Goal: Information Seeking & Learning: Understand process/instructions

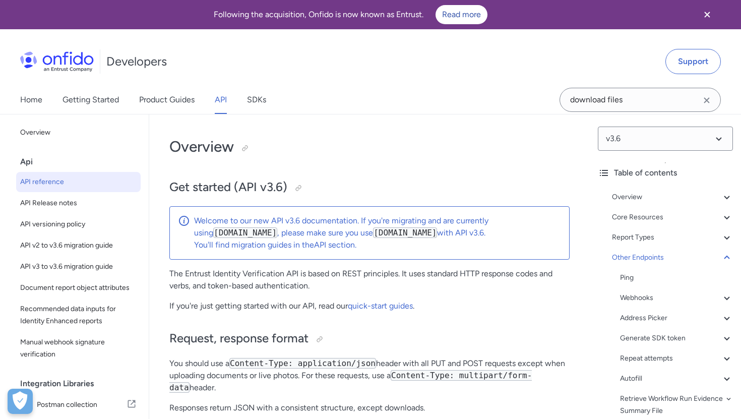
select select "http"
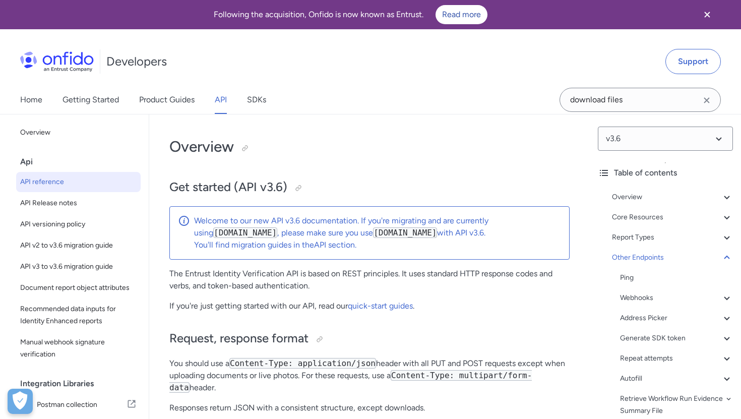
select select "http"
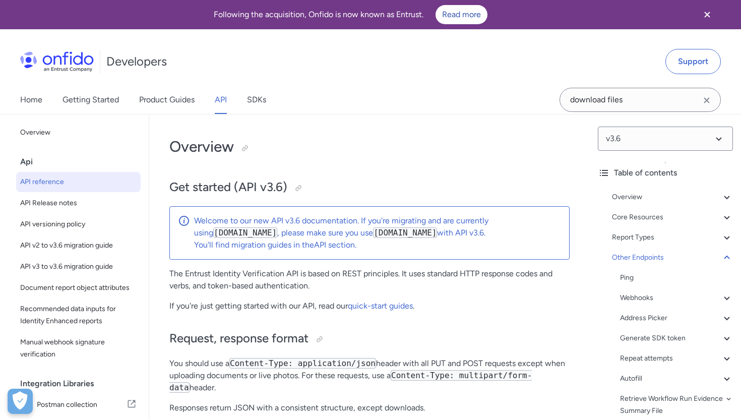
select select "http"
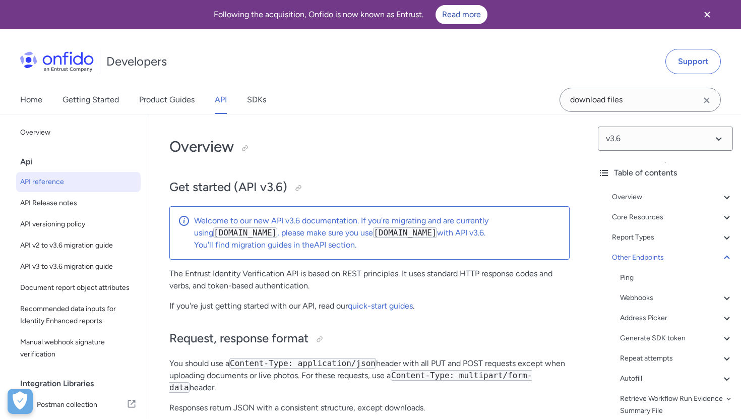
select select "http"
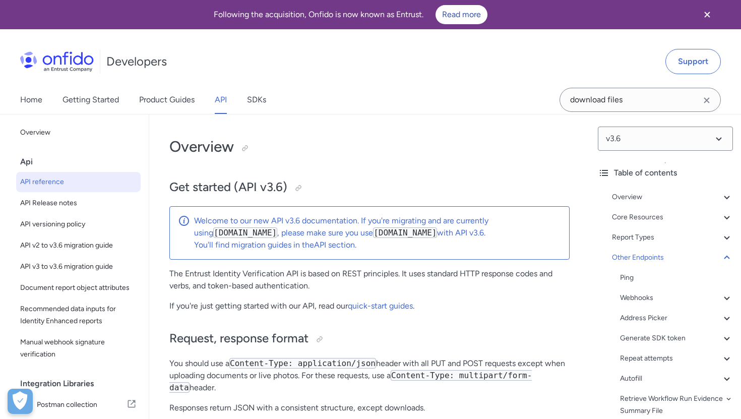
select select "http"
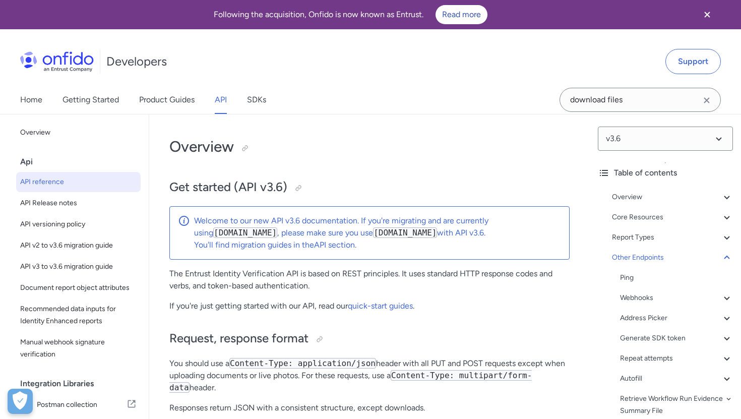
select select "http"
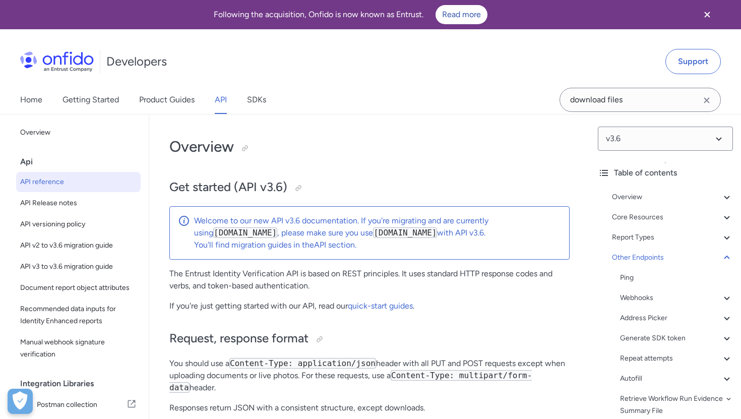
select select "http"
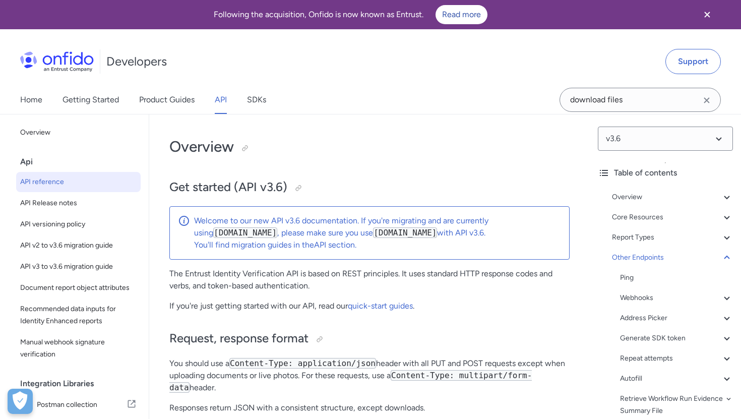
select select "http"
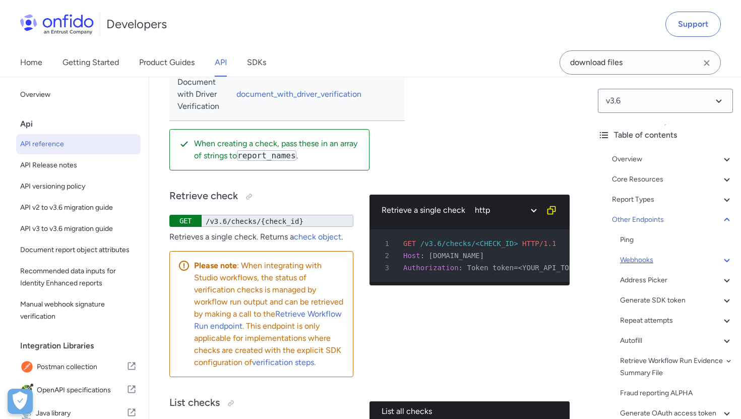
scroll to position [109, 0]
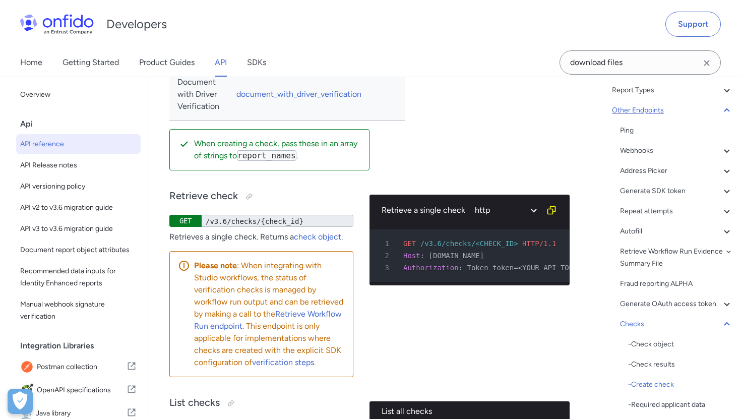
click at [645, 111] on div "Other Endpoints" at bounding box center [672, 110] width 121 height 12
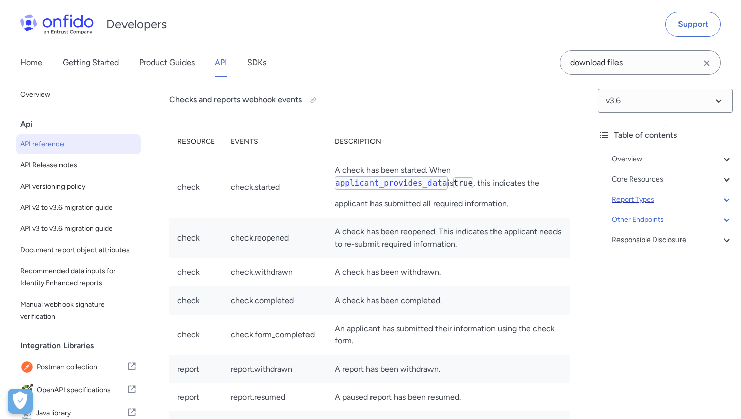
click at [637, 197] on div "Report Types" at bounding box center [672, 200] width 121 height 12
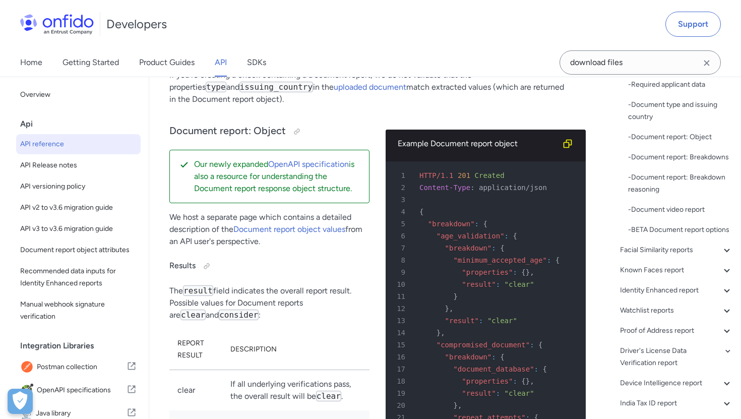
scroll to position [166, 0]
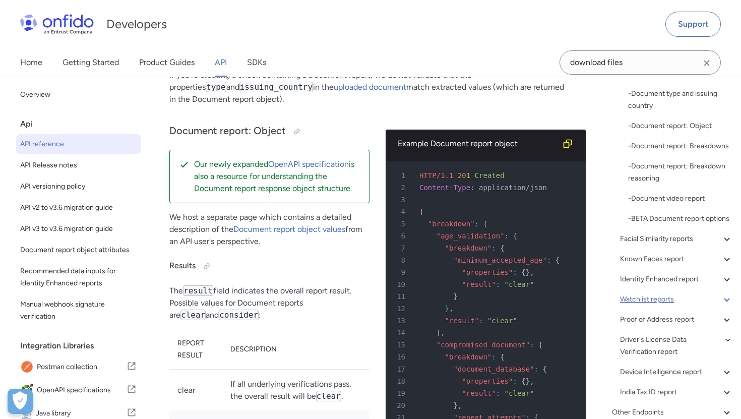
click at [659, 299] on div "Watchlist reports" at bounding box center [676, 299] width 113 height 12
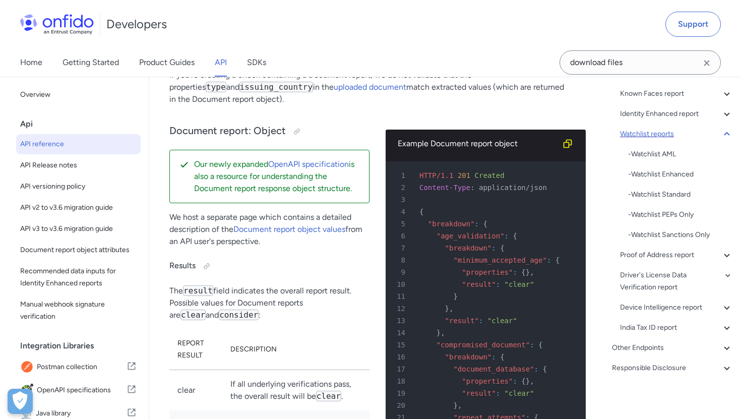
scroll to position [71640, 0]
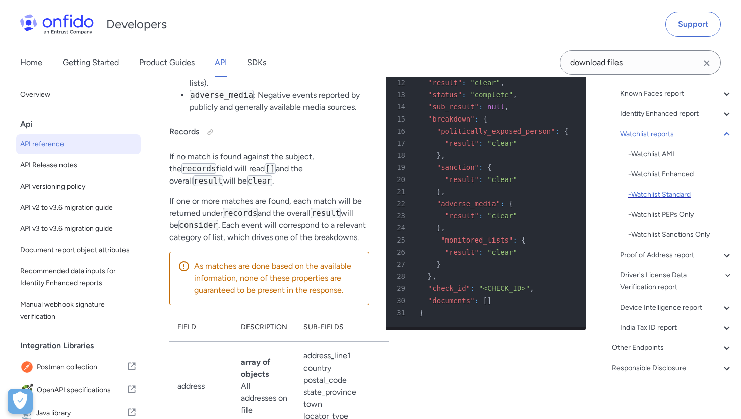
click at [665, 199] on div "- Watchlist Standard" at bounding box center [680, 195] width 105 height 12
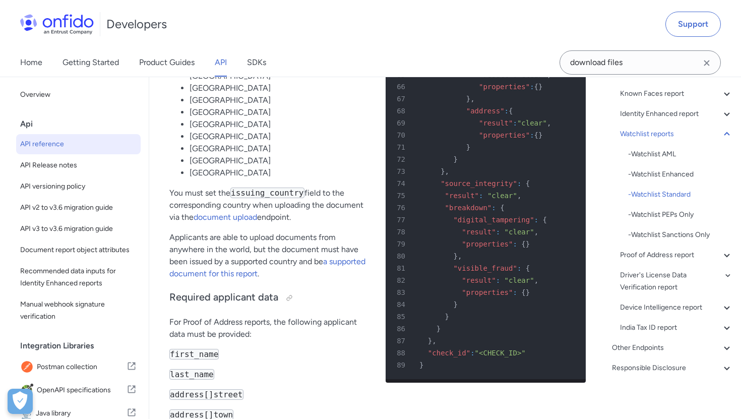
scroll to position [75695, 0]
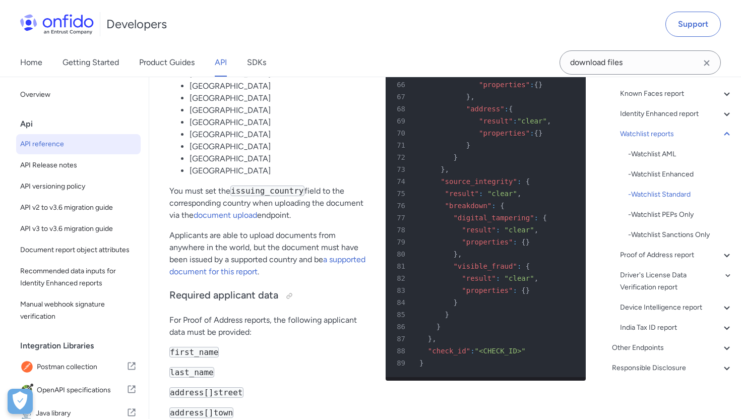
copy span "watchlist_standard"
click at [657, 156] on div "- Watchlist AML" at bounding box center [680, 154] width 105 height 12
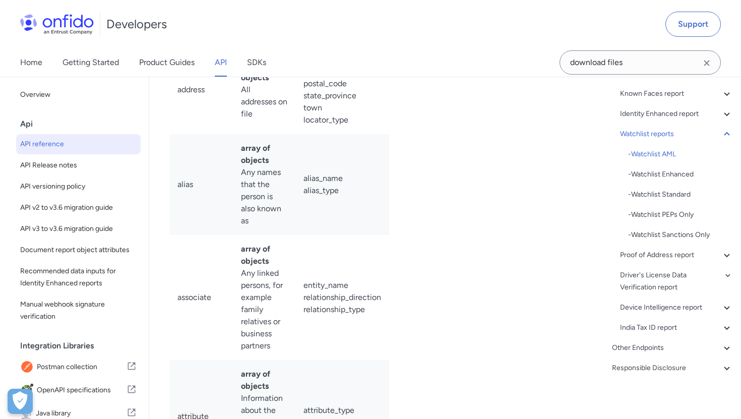
drag, startPoint x: 452, startPoint y: 258, endPoint x: 503, endPoint y: 257, distance: 50.9
drag, startPoint x: 506, startPoint y: 257, endPoint x: 455, endPoint y: 260, distance: 51.0
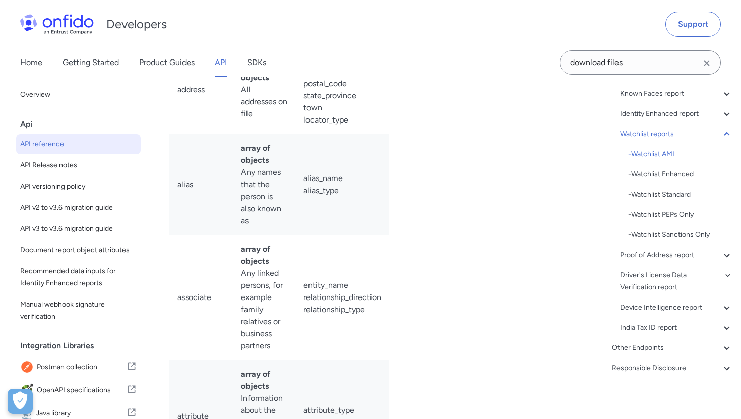
drag, startPoint x: 451, startPoint y: 259, endPoint x: 505, endPoint y: 260, distance: 53.9
copy span "watchlist_aml"
